Goal: Register for event/course

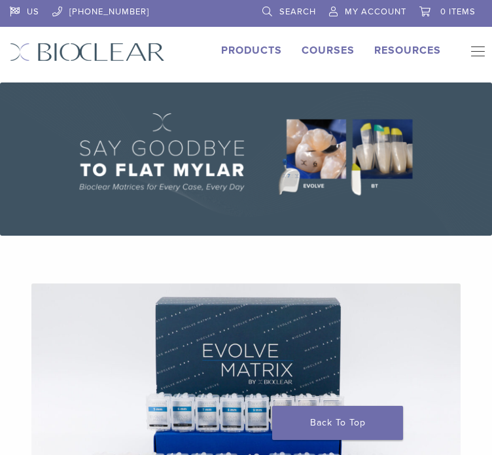
click at [344, 46] on link "Courses" at bounding box center [328, 50] width 53 height 13
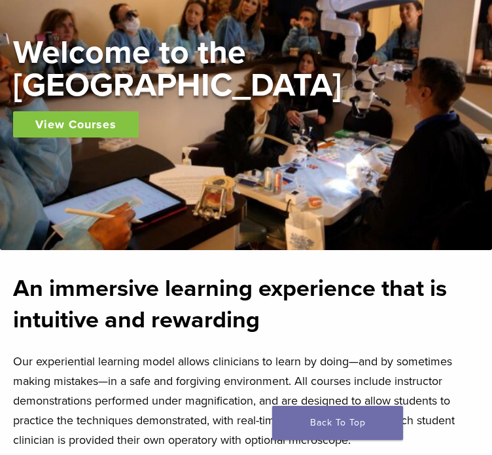
scroll to position [209, 0]
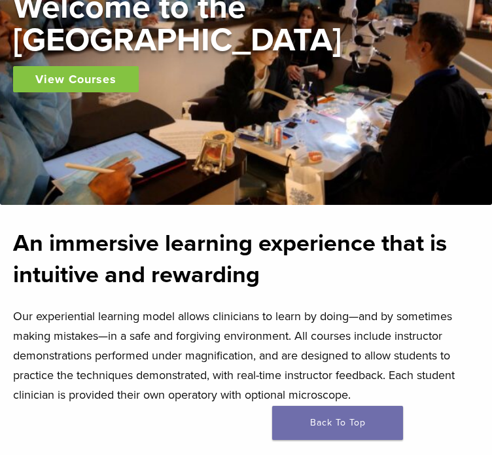
click at [60, 67] on link "View Courses" at bounding box center [76, 79] width 126 height 26
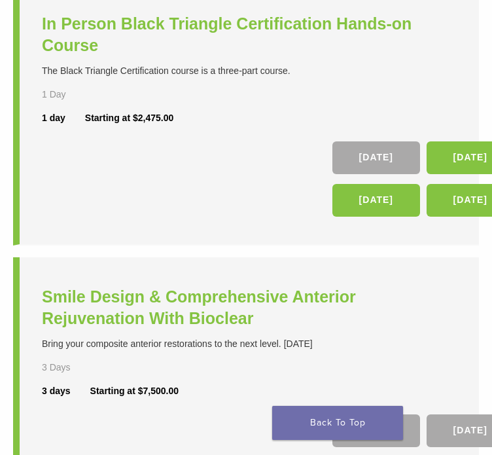
scroll to position [906, 0]
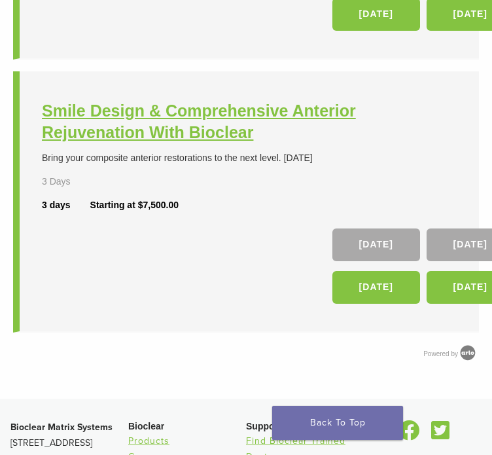
click at [287, 143] on h3 "Smile Design & Comprehensive Anterior Rejuvenation With Bioclear" at bounding box center [249, 121] width 415 height 43
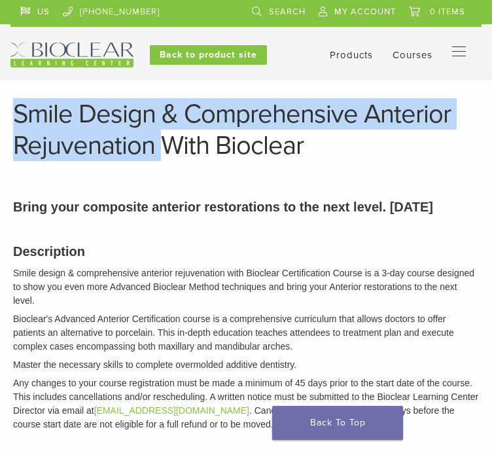
drag, startPoint x: 8, startPoint y: 125, endPoint x: 301, endPoint y: 147, distance: 294.1
click at [301, 147] on header "Smile Design & Comprehensive Anterior Rejuvenation With Bioclear" at bounding box center [246, 129] width 492 height 63
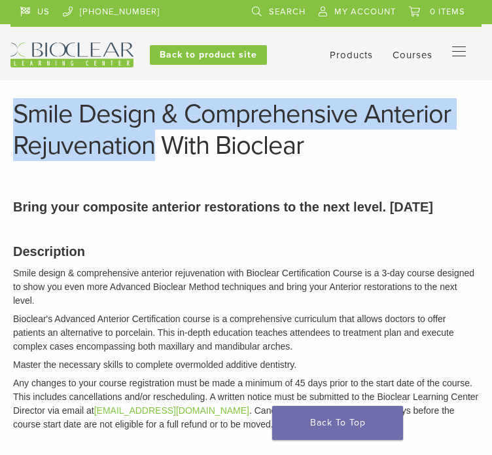
drag, startPoint x: 292, startPoint y: 148, endPoint x: 13, endPoint y: 121, distance: 280.2
click at [13, 121] on h1 "Smile Design & Comprehensive Anterior Rejuvenation With Bioclear" at bounding box center [246, 129] width 466 height 63
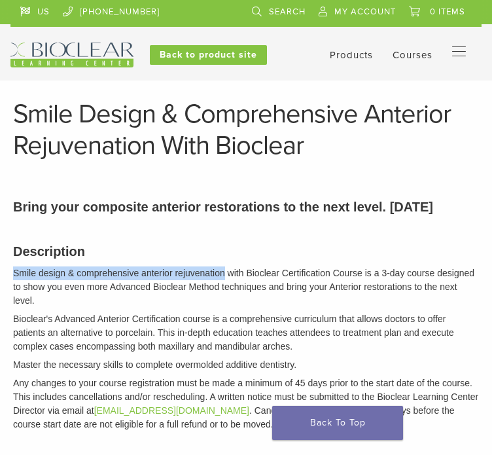
drag, startPoint x: 223, startPoint y: 277, endPoint x: 15, endPoint y: 277, distance: 208.2
click at [15, 277] on p "Smile design & comprehensive anterior rejuvenation with Bioclear Certification …" at bounding box center [246, 286] width 466 height 41
